Goal: Task Accomplishment & Management: Use online tool/utility

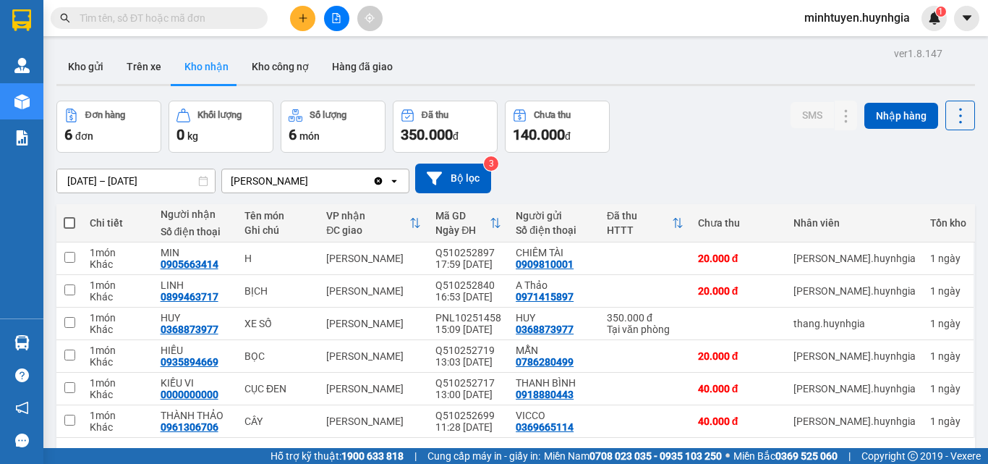
scroll to position [67, 0]
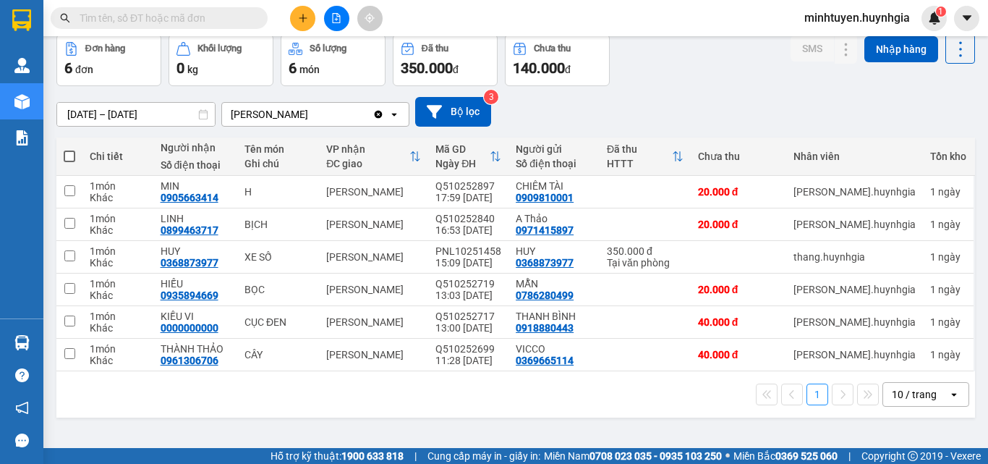
click at [311, 25] on button at bounding box center [302, 18] width 25 height 25
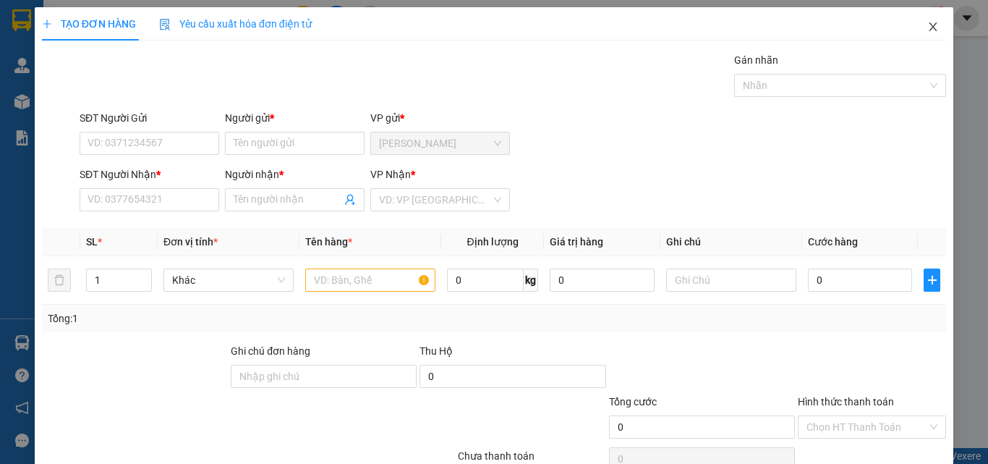
click at [927, 31] on icon "close" at bounding box center [933, 27] width 12 height 12
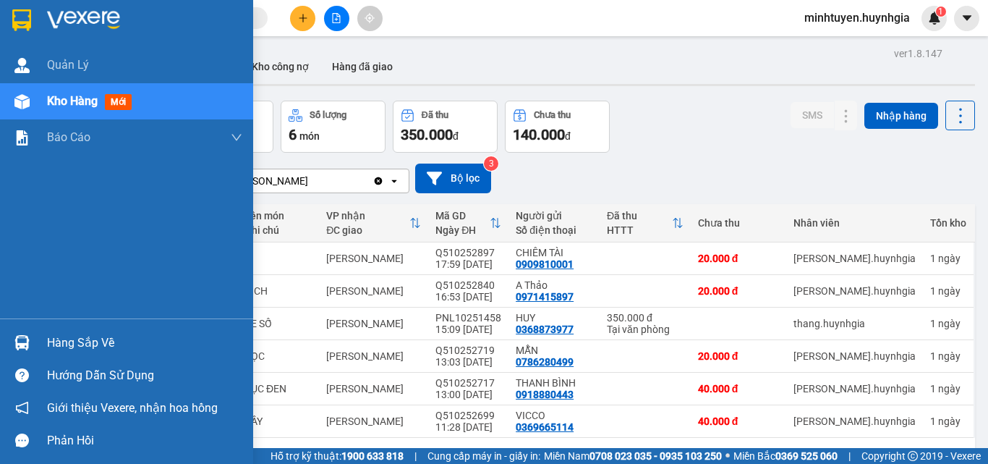
click at [66, 104] on span "Kho hàng" at bounding box center [72, 101] width 51 height 14
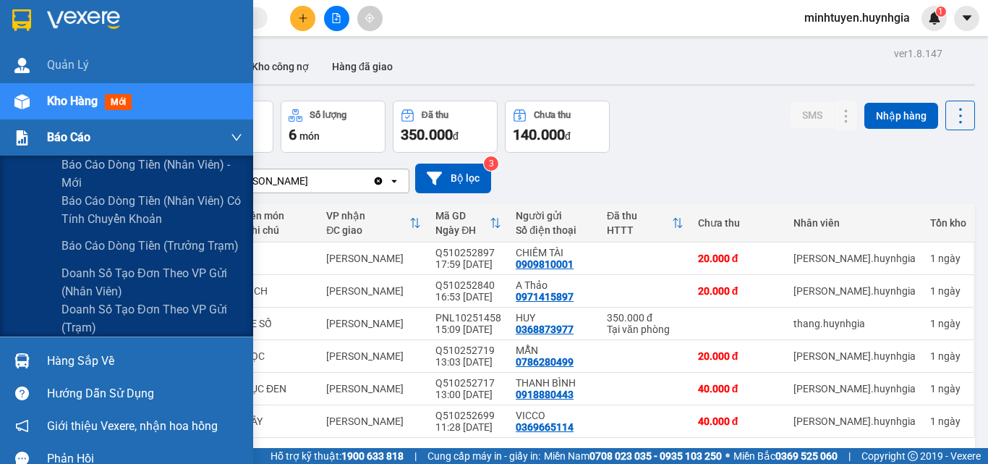
click at [82, 129] on span "Báo cáo" at bounding box center [68, 137] width 43 height 18
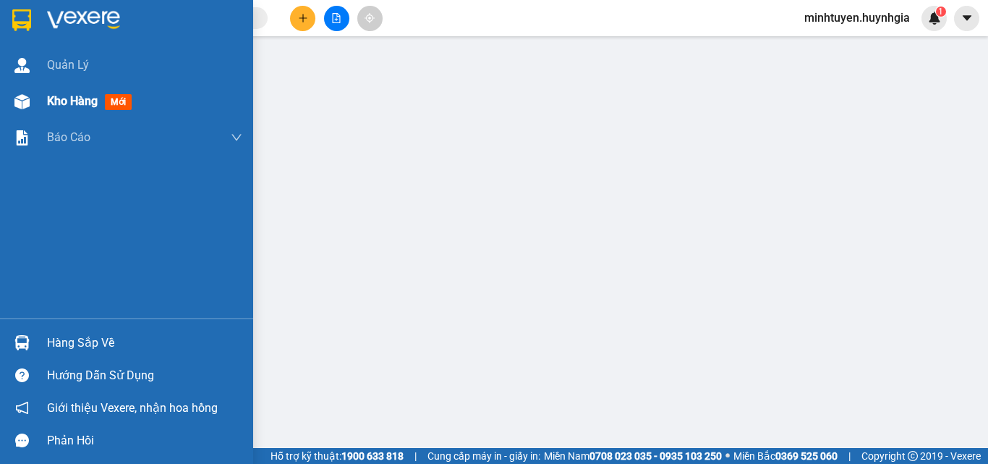
click at [85, 100] on span "Kho hàng" at bounding box center [72, 101] width 51 height 14
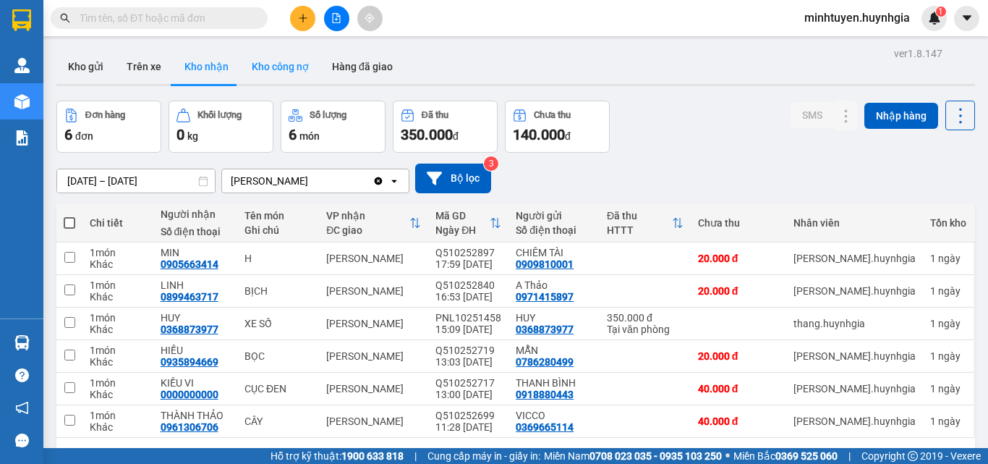
click at [263, 69] on button "Kho công nợ" at bounding box center [280, 66] width 80 height 35
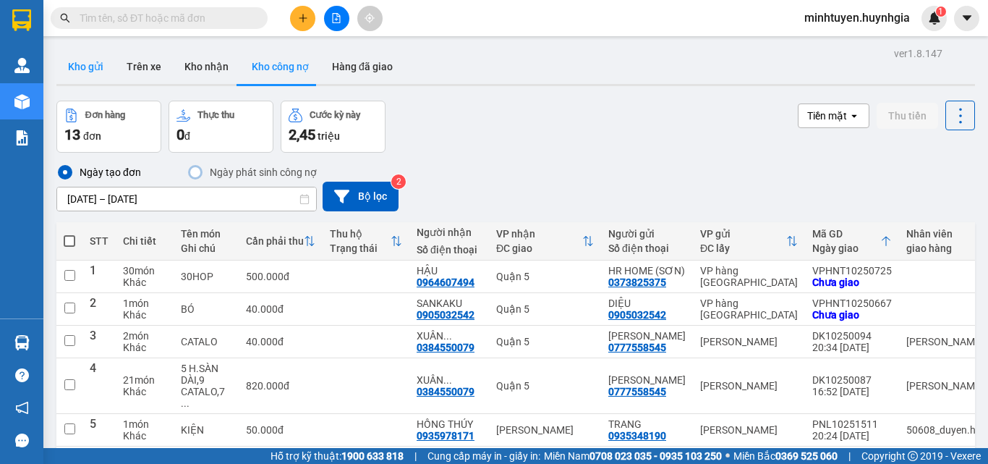
click at [93, 67] on button "Kho gửi" at bounding box center [85, 66] width 59 height 35
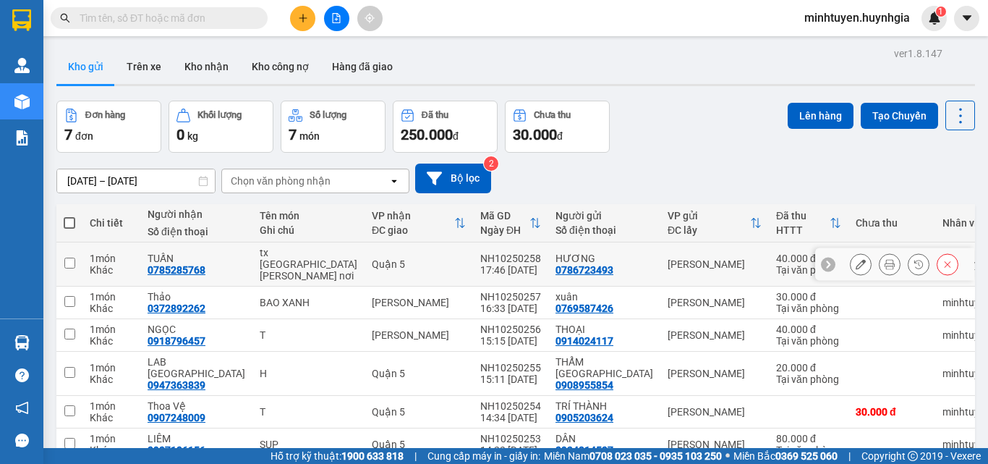
click at [885, 259] on icon at bounding box center [890, 264] width 10 height 10
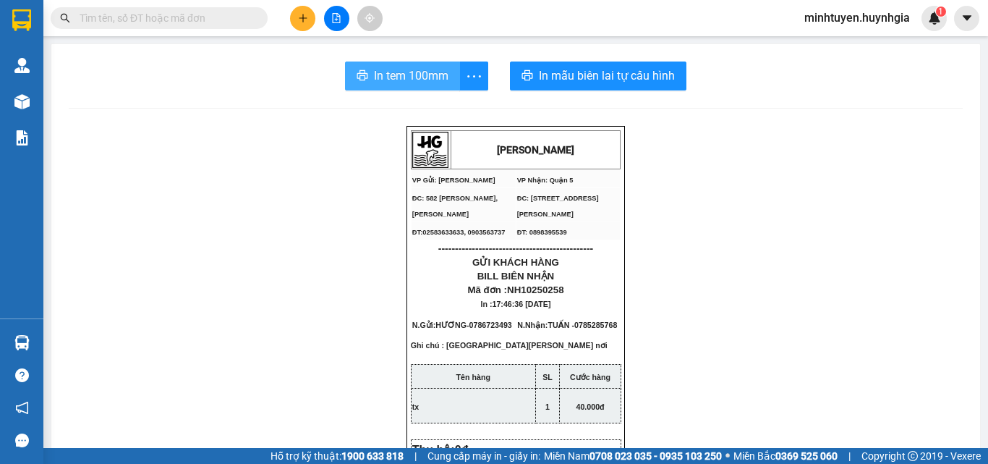
click at [430, 81] on span "In tem 100mm" at bounding box center [411, 76] width 75 height 18
click at [433, 82] on span "In tem 100mm" at bounding box center [411, 76] width 75 height 18
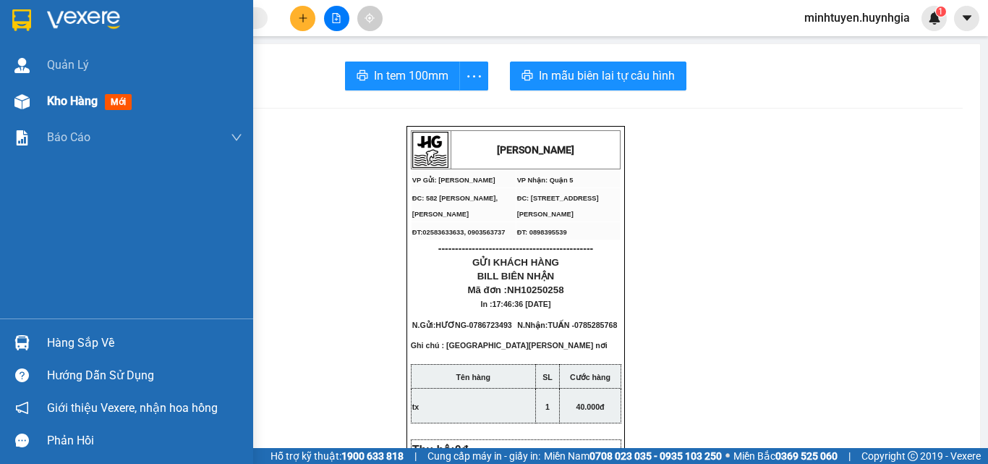
click at [35, 98] on div "Kho hàng mới" at bounding box center [126, 101] width 253 height 36
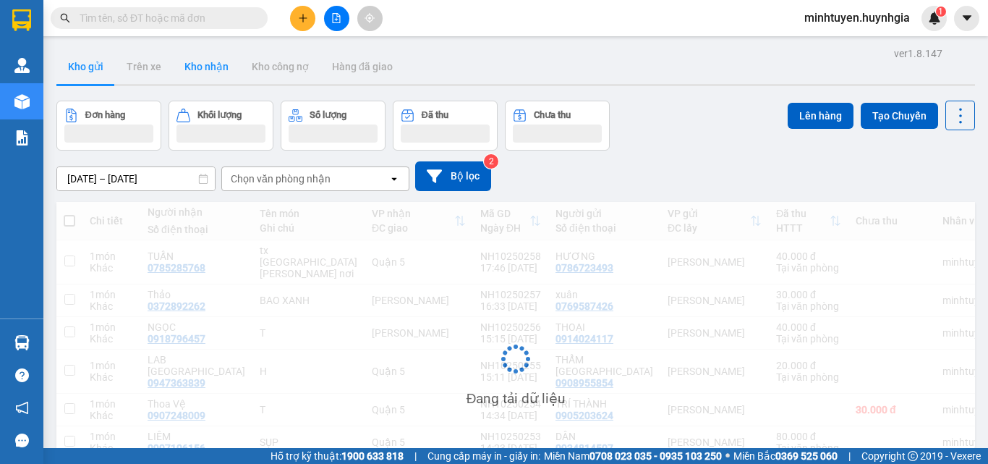
click at [221, 69] on button "Kho nhận" at bounding box center [206, 66] width 67 height 35
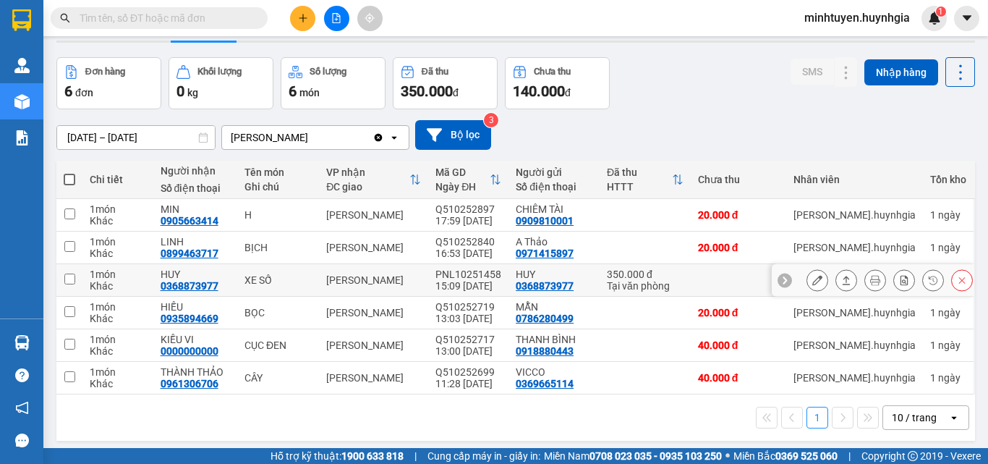
scroll to position [67, 0]
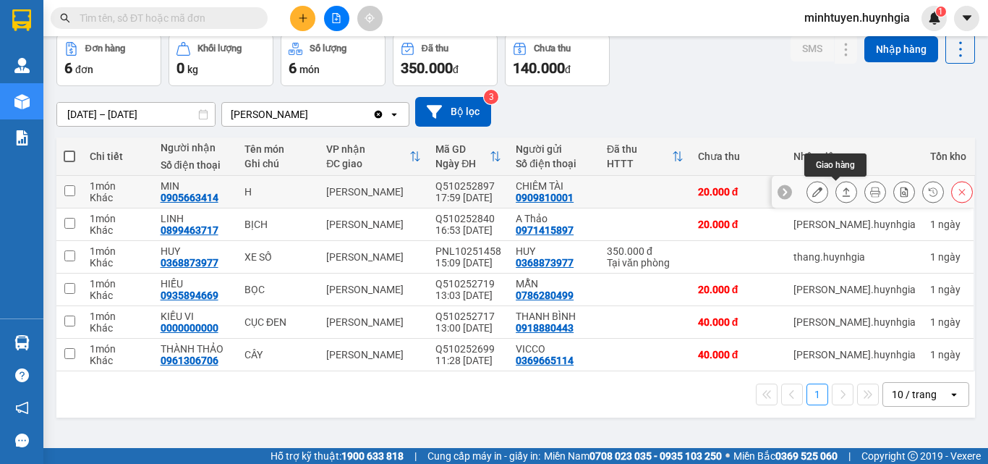
click at [841, 193] on icon at bounding box center [846, 192] width 10 height 10
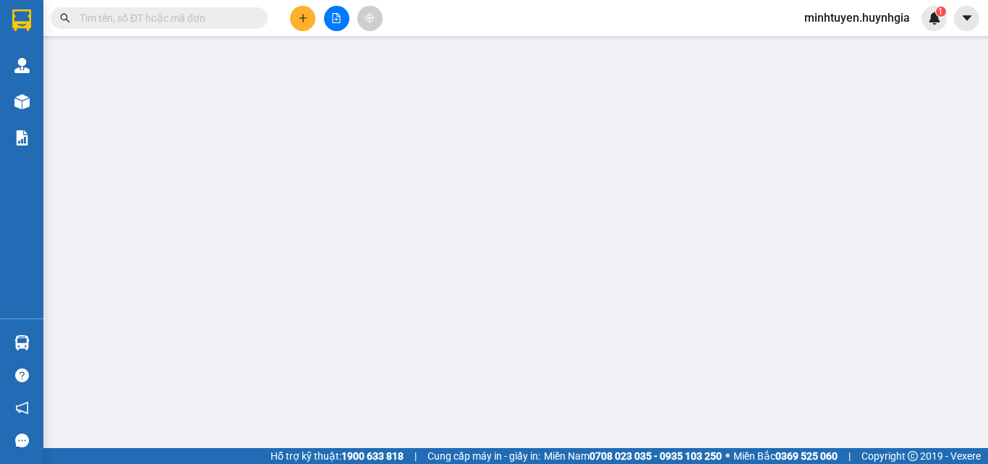
type input "0909810001"
type input "CHIÊM TÀI"
type input "0905663414"
type input "MIN"
type input "20.000"
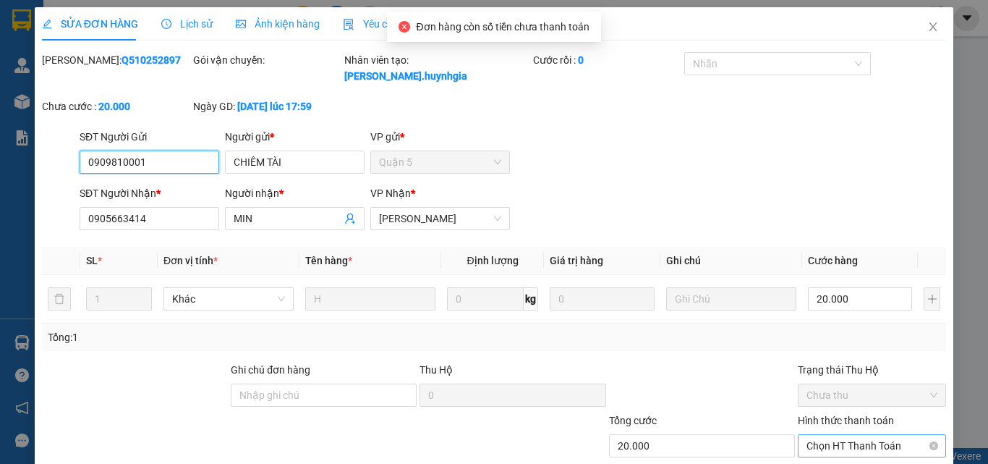
click at [844, 435] on span "Chọn HT Thanh Toán" at bounding box center [872, 446] width 131 height 22
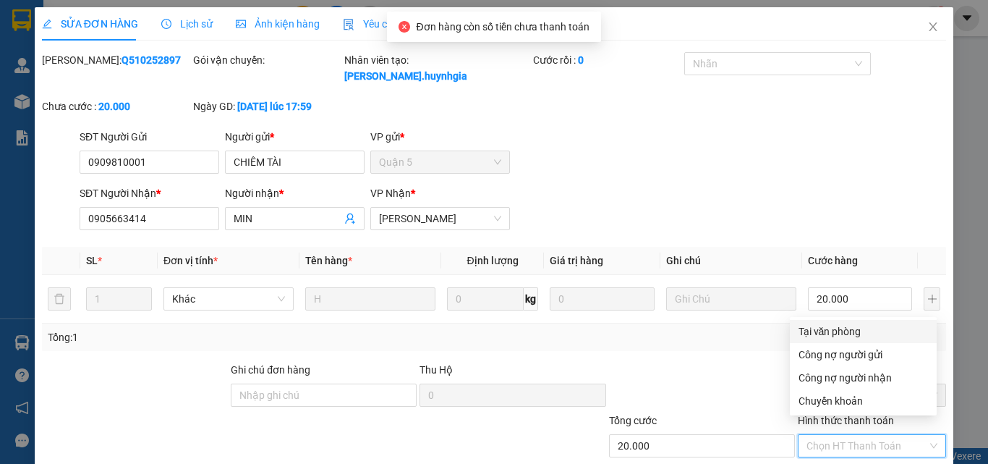
click at [847, 331] on div "Tại văn phòng" at bounding box center [863, 331] width 129 height 16
type input "0"
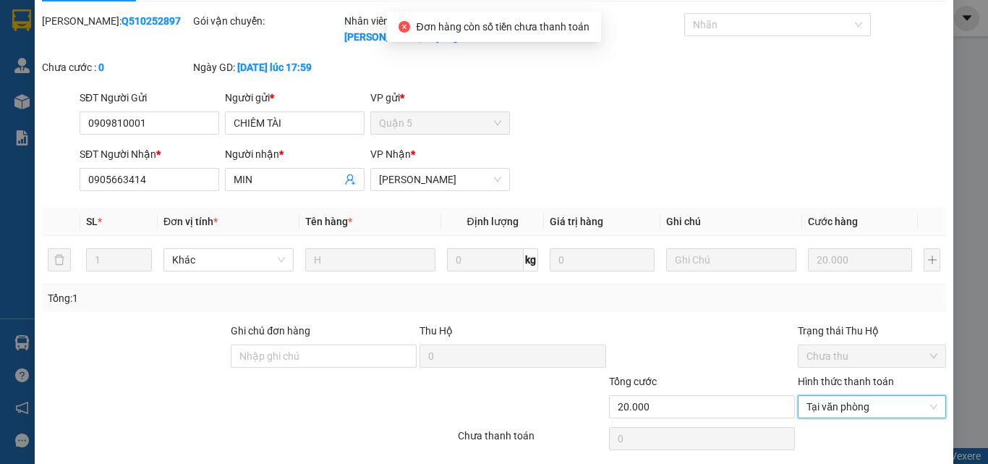
scroll to position [75, 0]
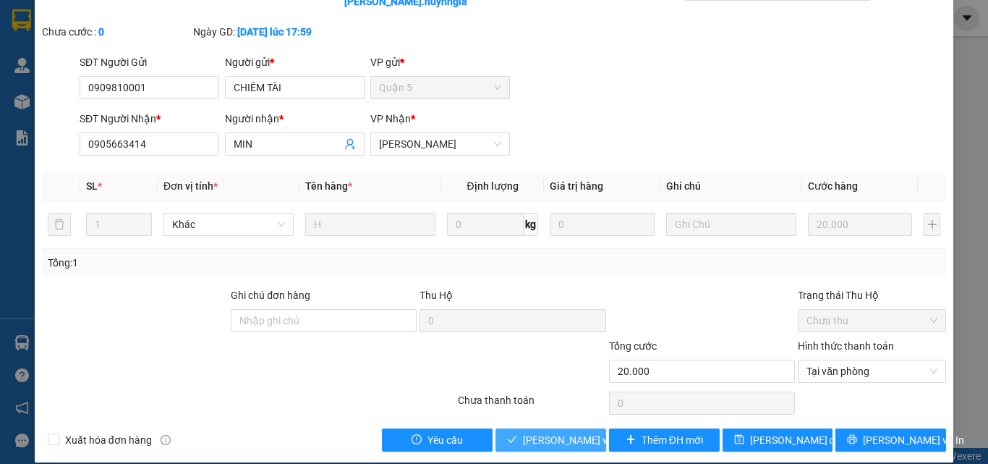
click at [528, 432] on span "[PERSON_NAME] và [PERSON_NAME] hàng" at bounding box center [620, 440] width 195 height 16
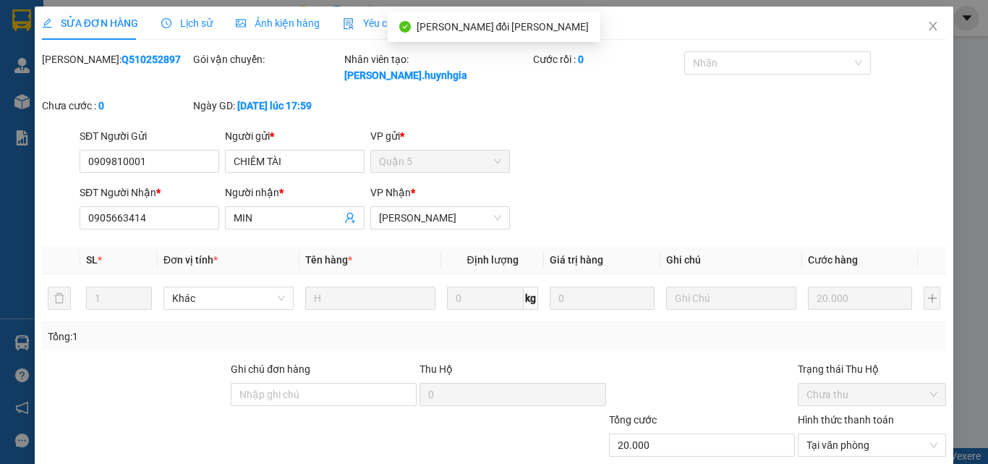
scroll to position [0, 0]
click at [916, 29] on span "Close" at bounding box center [933, 27] width 41 height 41
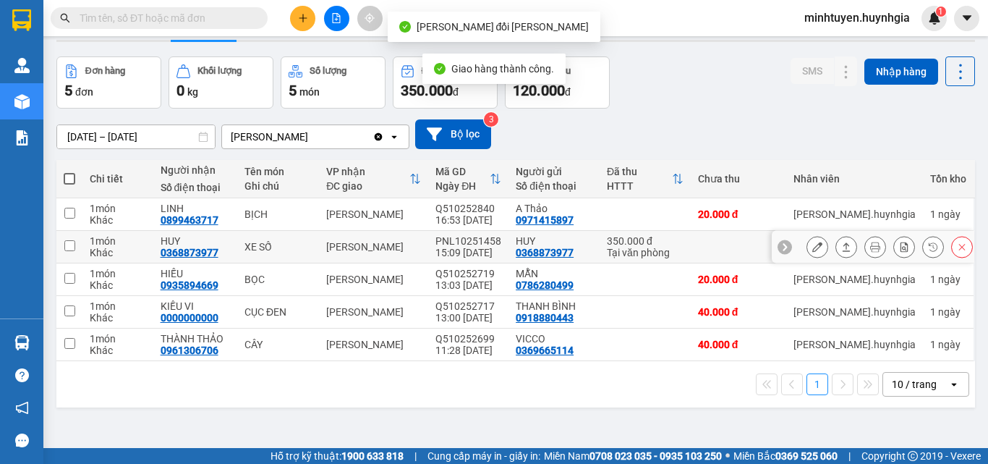
scroll to position [67, 0]
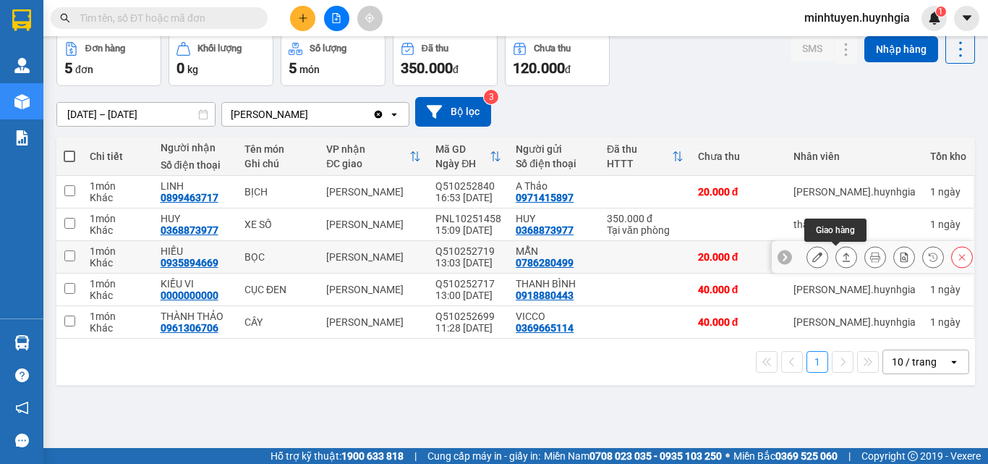
click at [841, 257] on icon at bounding box center [846, 257] width 10 height 10
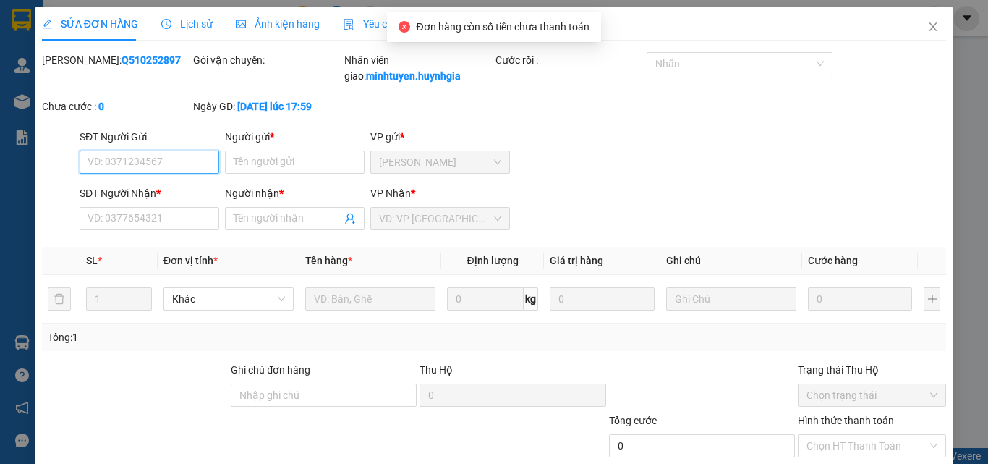
type input "0786280499"
type input "MẪN"
type input "0935894669"
type input "HIẾU"
type input "20.000"
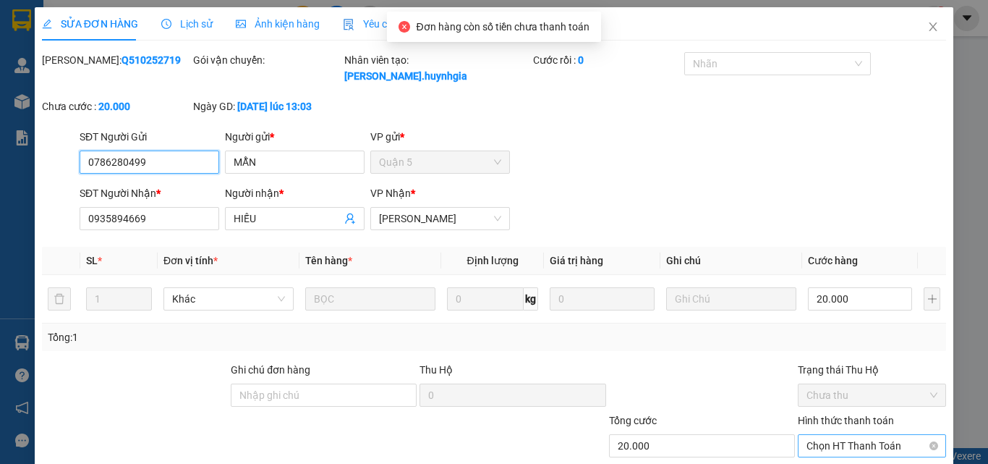
click at [856, 435] on span "Chọn HT Thanh Toán" at bounding box center [872, 446] width 131 height 22
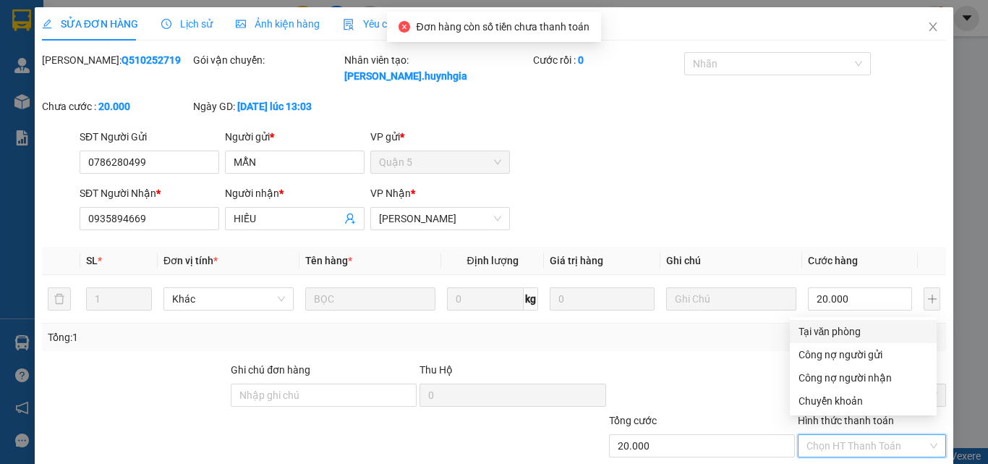
click at [849, 335] on div "Tại văn phòng" at bounding box center [863, 331] width 129 height 16
type input "0"
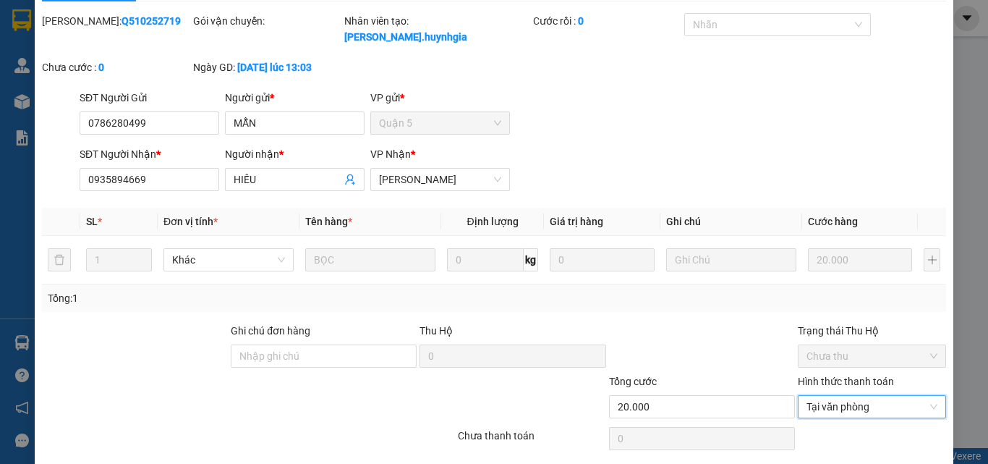
scroll to position [75, 0]
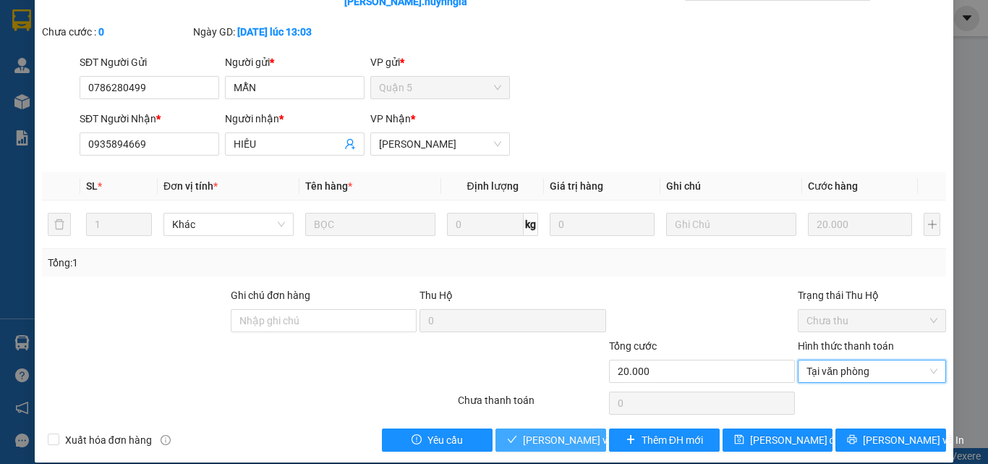
click at [545, 432] on span "[PERSON_NAME] và [PERSON_NAME] hàng" at bounding box center [620, 440] width 195 height 16
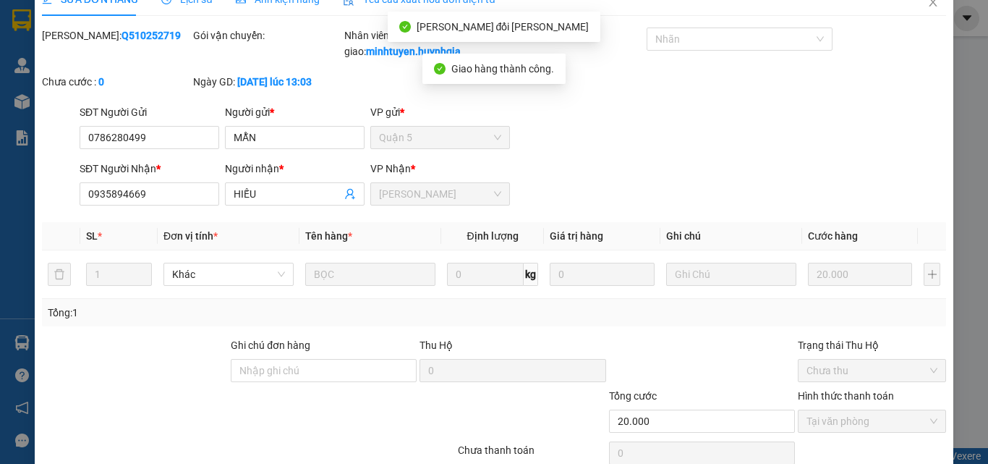
scroll to position [2, 0]
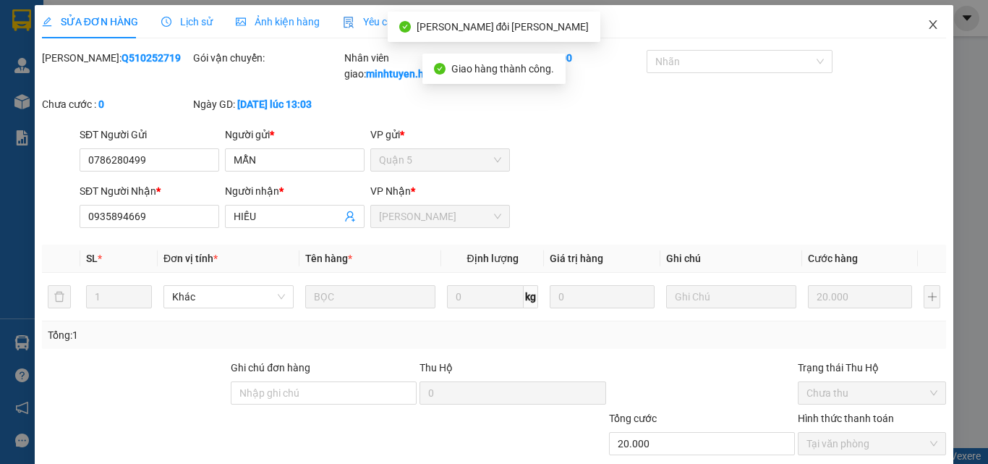
click at [927, 25] on icon "close" at bounding box center [933, 25] width 12 height 12
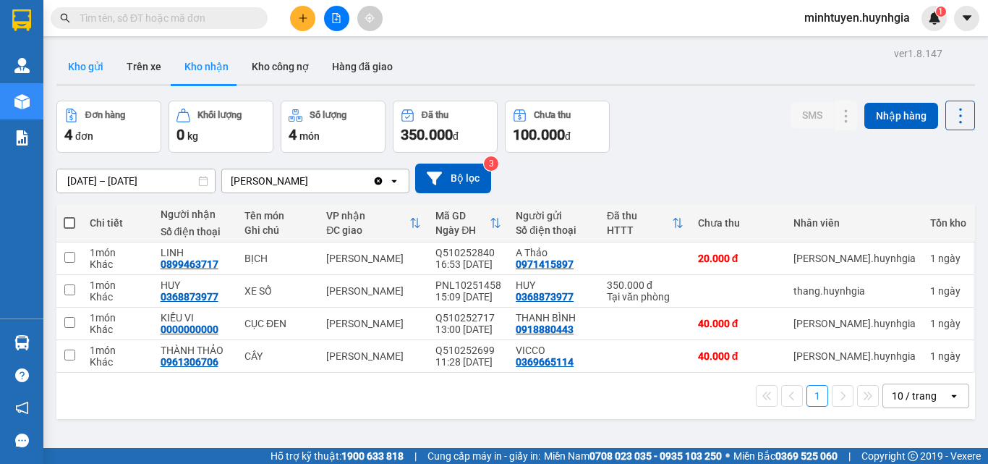
click at [82, 65] on button "Kho gửi" at bounding box center [85, 66] width 59 height 35
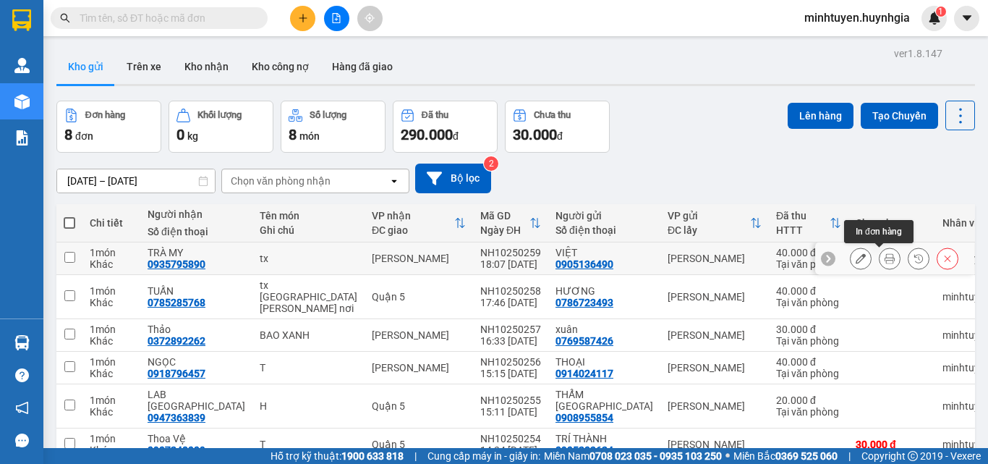
click at [885, 255] on button at bounding box center [890, 258] width 20 height 25
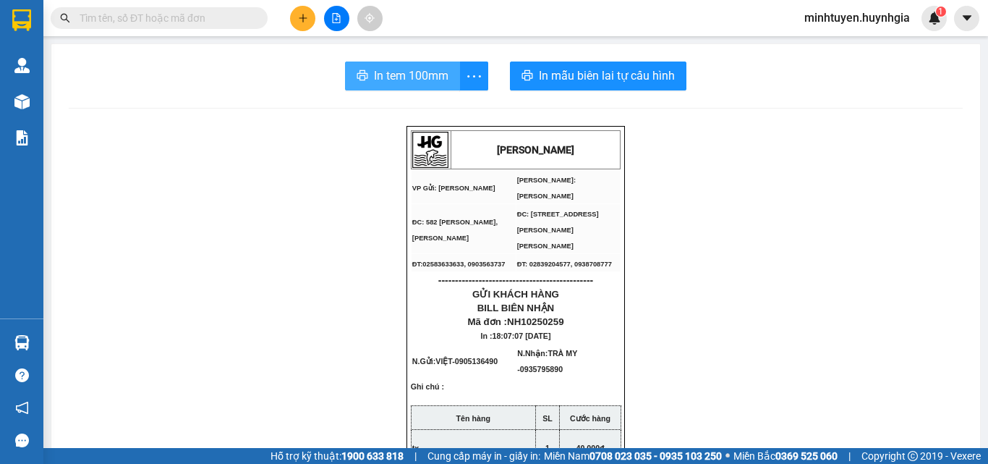
drag, startPoint x: 412, startPoint y: 79, endPoint x: 414, endPoint y: 98, distance: 19.7
click at [412, 80] on span "In tem 100mm" at bounding box center [411, 76] width 75 height 18
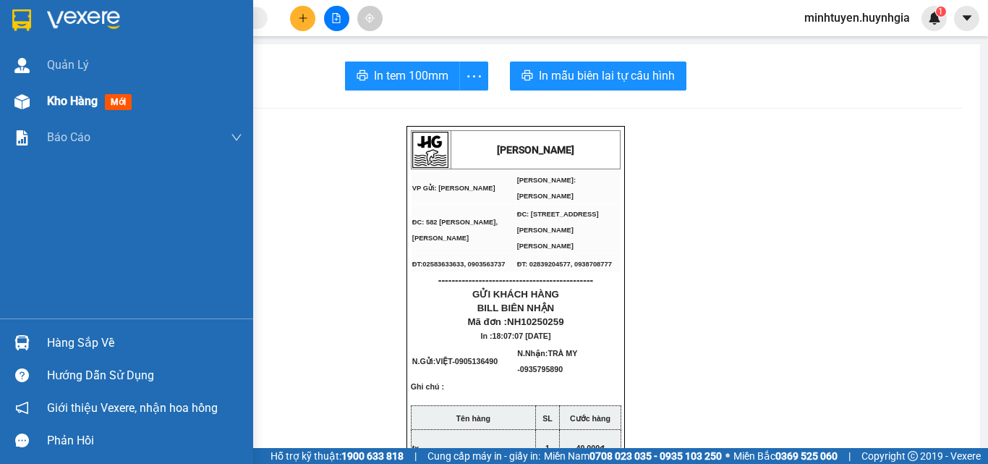
click at [53, 91] on div "Kho hàng mới" at bounding box center [144, 101] width 195 height 36
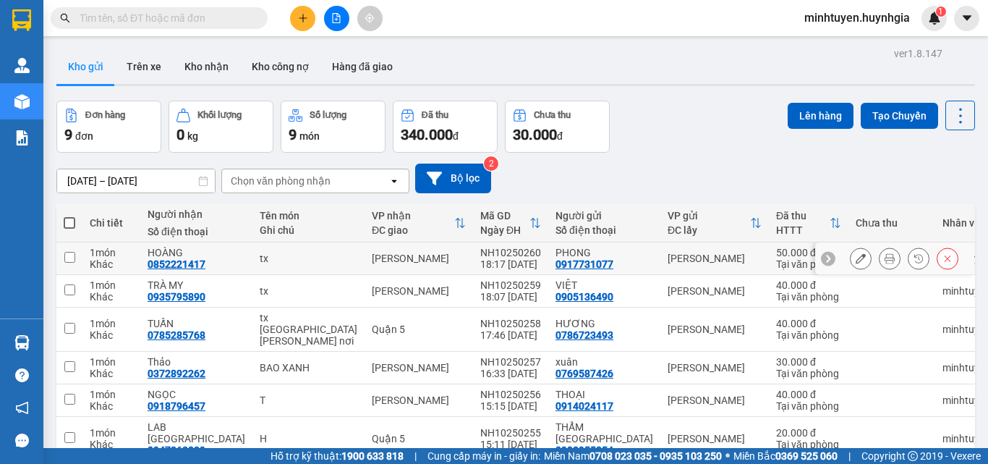
click at [885, 256] on icon at bounding box center [890, 258] width 10 height 10
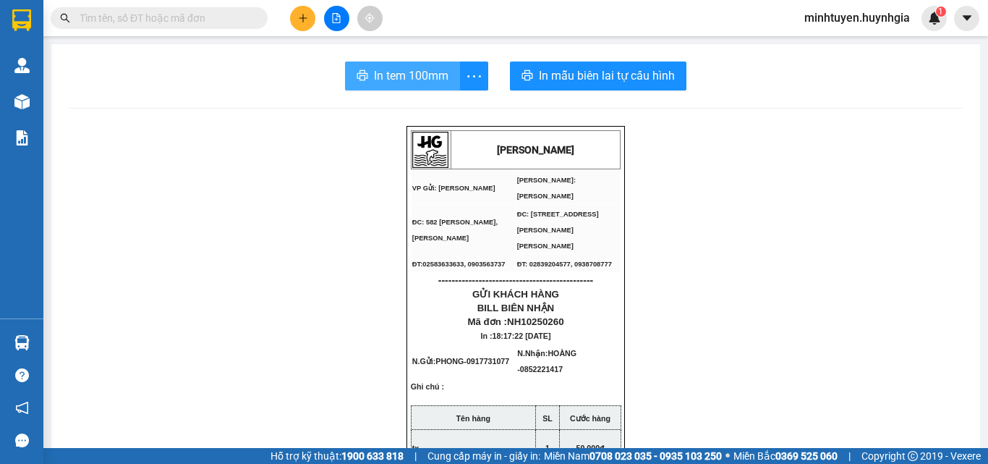
click at [440, 80] on span "In tem 100mm" at bounding box center [411, 76] width 75 height 18
click at [412, 75] on span "In tem 100mm" at bounding box center [411, 76] width 75 height 18
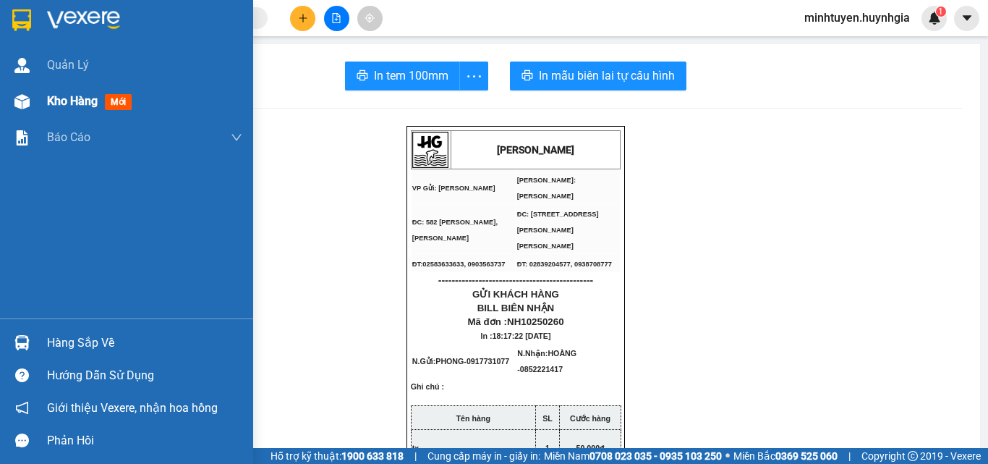
click at [67, 107] on span "Kho hàng" at bounding box center [72, 101] width 51 height 14
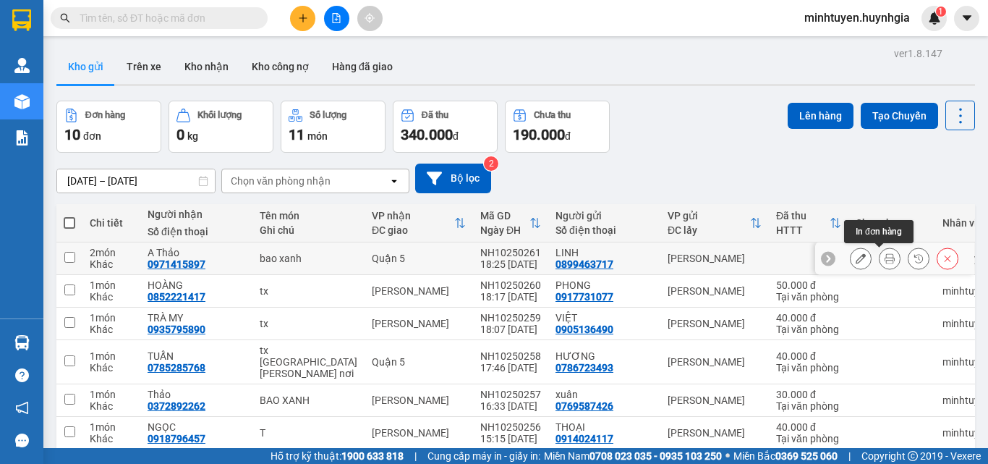
click at [885, 263] on icon at bounding box center [890, 258] width 10 height 10
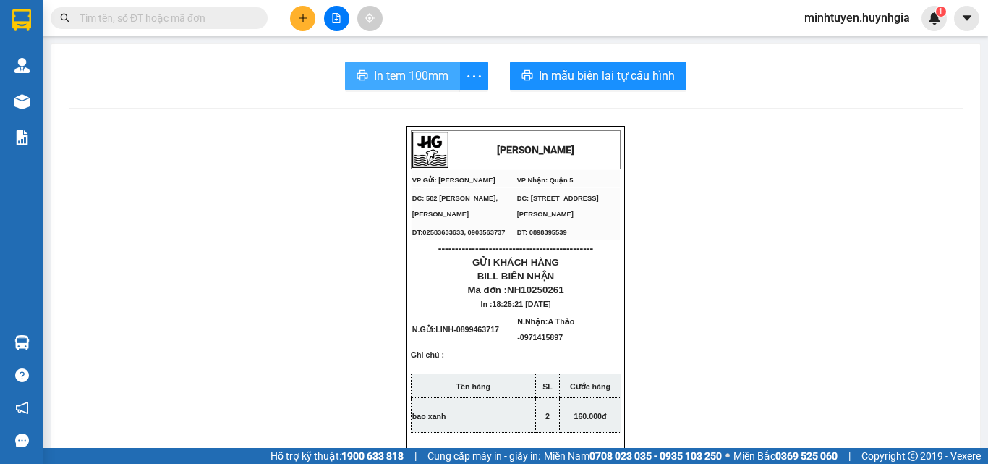
click at [399, 81] on span "In tem 100mm" at bounding box center [411, 76] width 75 height 18
click at [438, 77] on span "In tem 100mm" at bounding box center [411, 76] width 75 height 18
click at [396, 82] on span "In tem 100mm" at bounding box center [411, 76] width 75 height 18
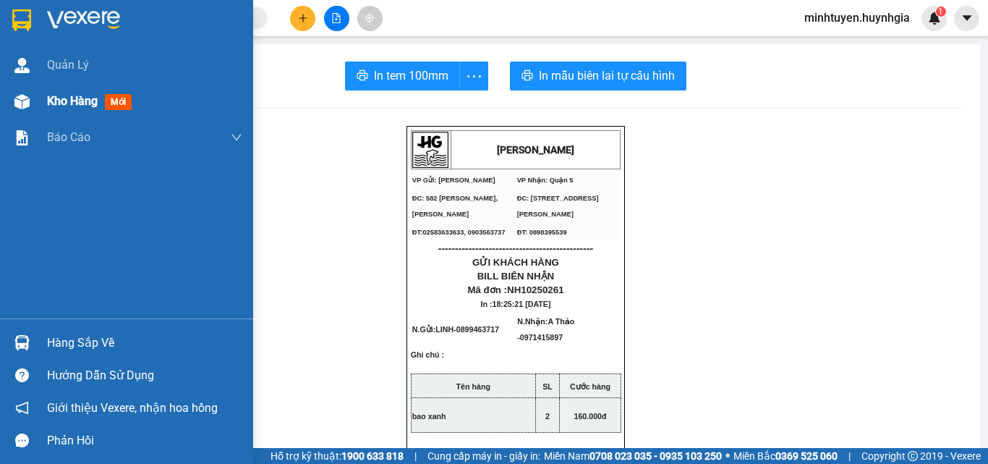
click at [37, 100] on div "Kho hàng mới" at bounding box center [126, 101] width 253 height 36
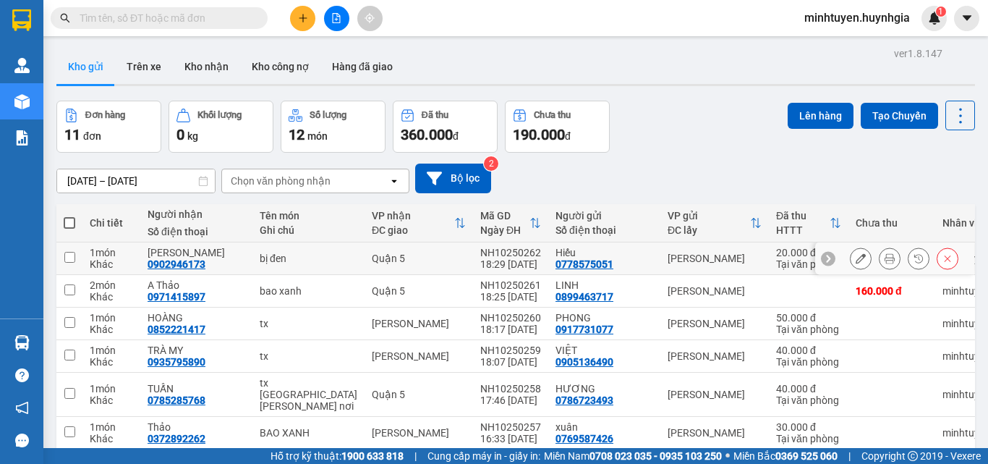
click at [885, 261] on icon at bounding box center [890, 258] width 10 height 10
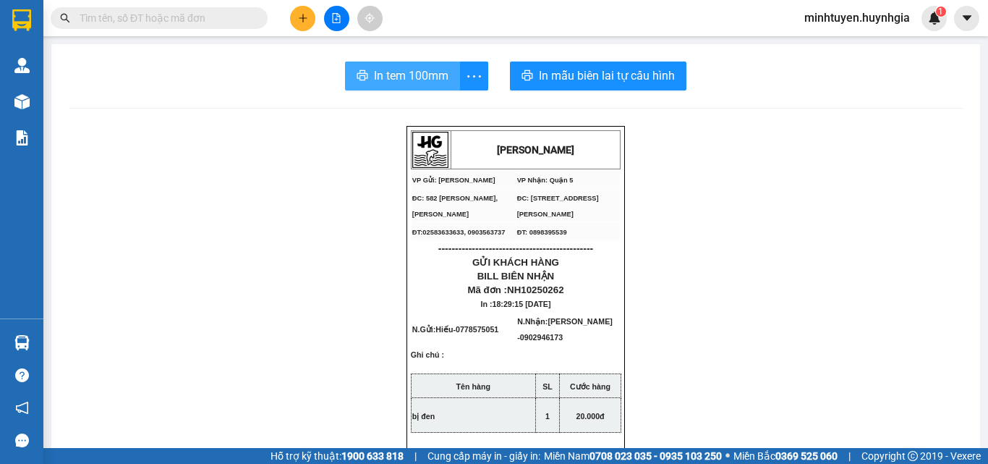
click at [389, 80] on span "In tem 100mm" at bounding box center [411, 76] width 75 height 18
click at [405, 72] on span "In tem 100mm" at bounding box center [411, 76] width 75 height 18
